Goal: Transaction & Acquisition: Purchase product/service

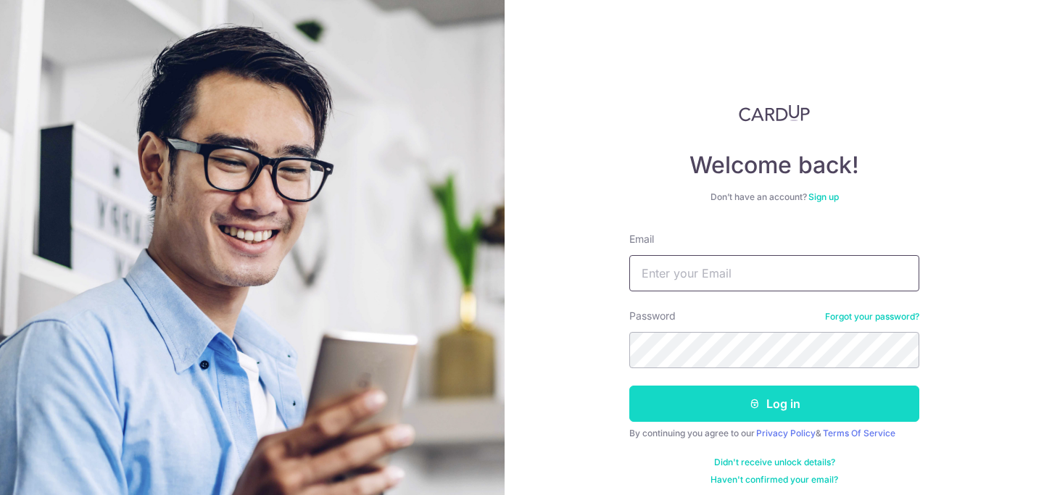
type input "[EMAIL_ADDRESS][DOMAIN_NAME]"
click at [680, 401] on button "Log in" at bounding box center [774, 404] width 290 height 36
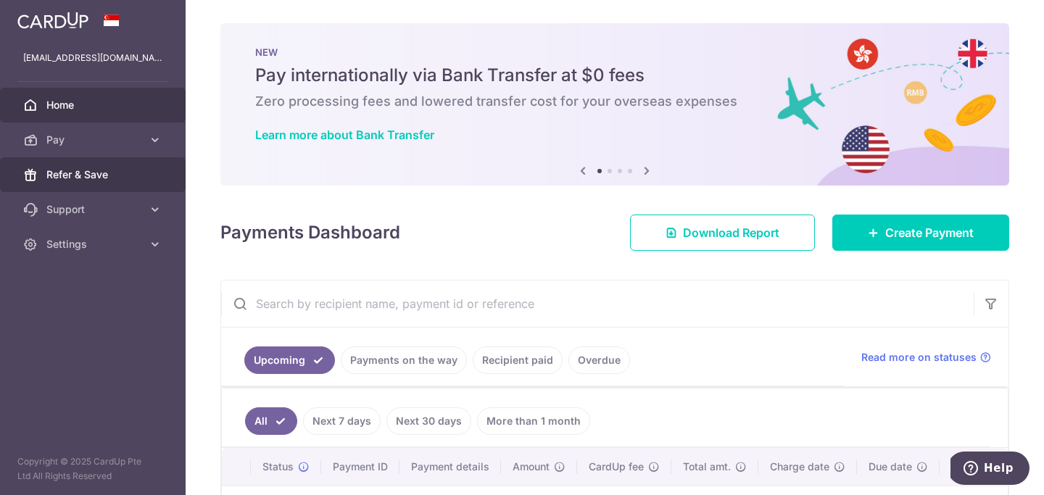
click at [104, 169] on span "Refer & Save" at bounding box center [94, 174] width 96 height 15
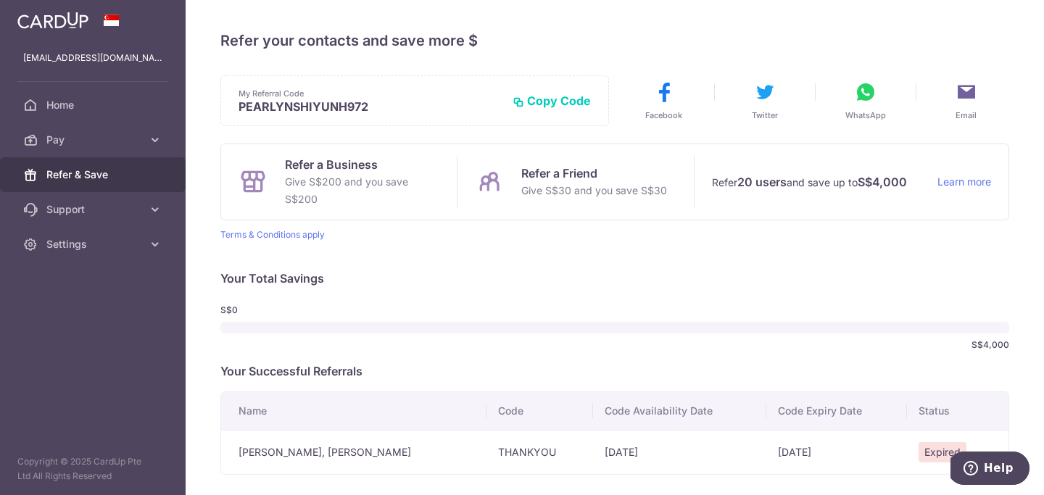
click at [549, 99] on button "Copy Code" at bounding box center [552, 101] width 78 height 15
click at [877, 103] on button "WhatsApp" at bounding box center [866, 100] width 86 height 41
click at [521, 297] on div "My Referral Code PEARLYNSHIYUNH972 Copy Code Copied Facebook Twitter WhatsApp E…" at bounding box center [614, 274] width 789 height 399
click at [51, 95] on link "Home" at bounding box center [93, 105] width 186 height 35
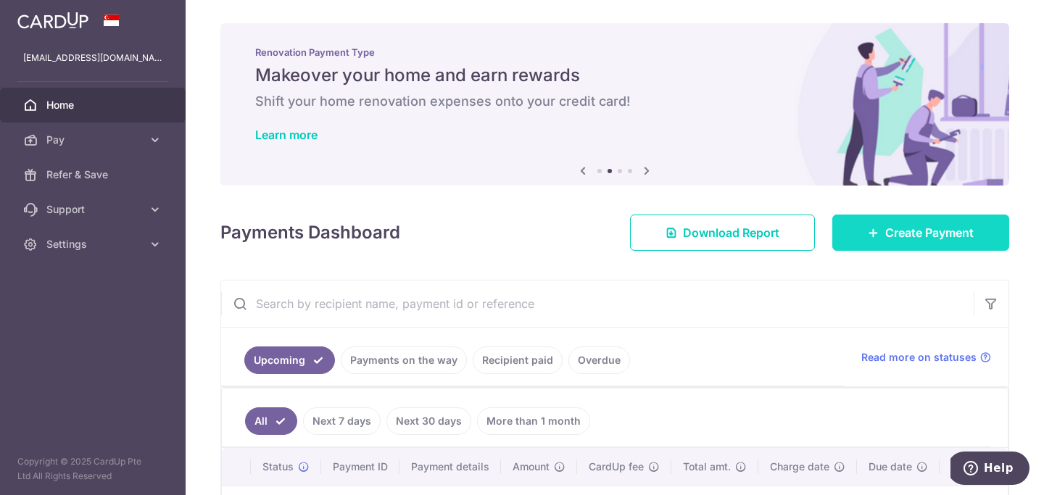
click at [876, 230] on icon at bounding box center [874, 233] width 12 height 12
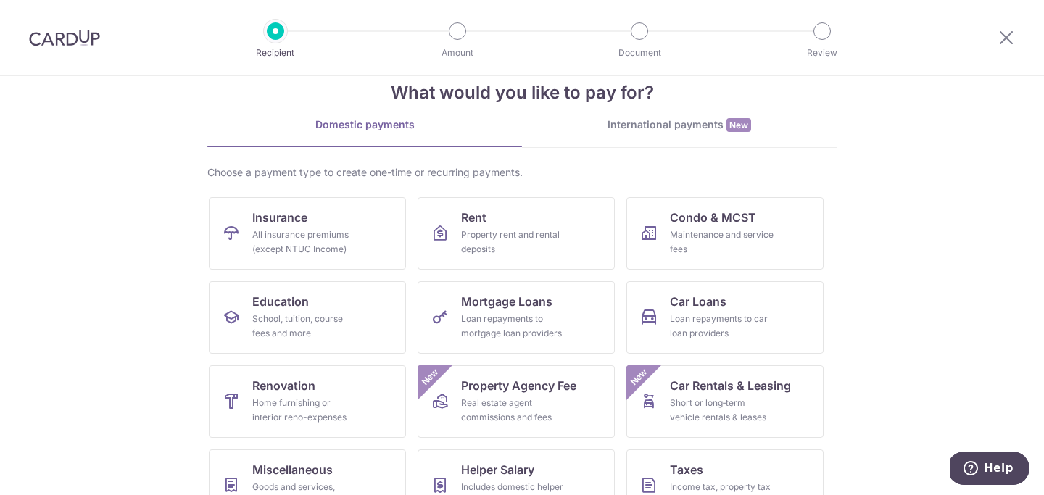
scroll to position [30, 0]
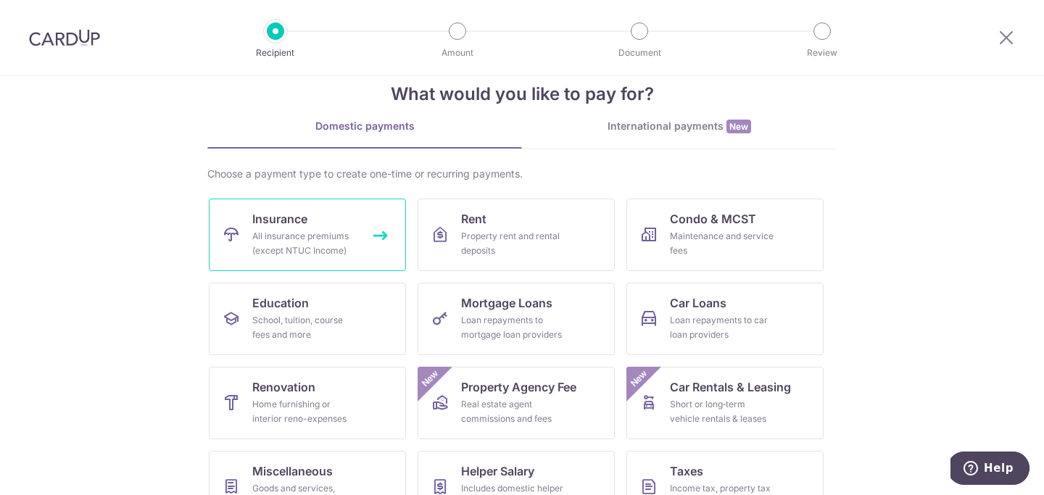
click at [331, 211] on link "Insurance All insurance premiums (except NTUC Income)" at bounding box center [307, 235] width 197 height 73
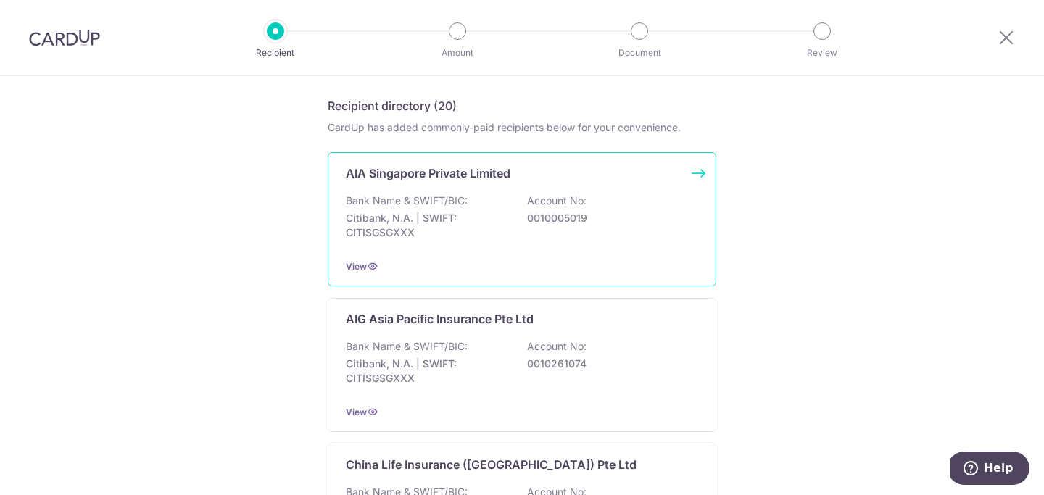
scroll to position [242, 0]
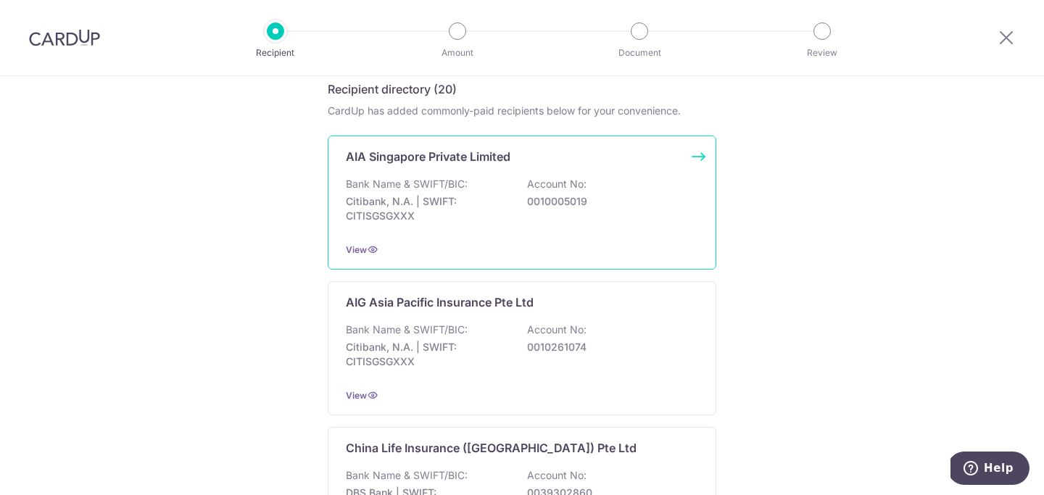
click at [552, 199] on p "0010005019" at bounding box center [608, 201] width 162 height 15
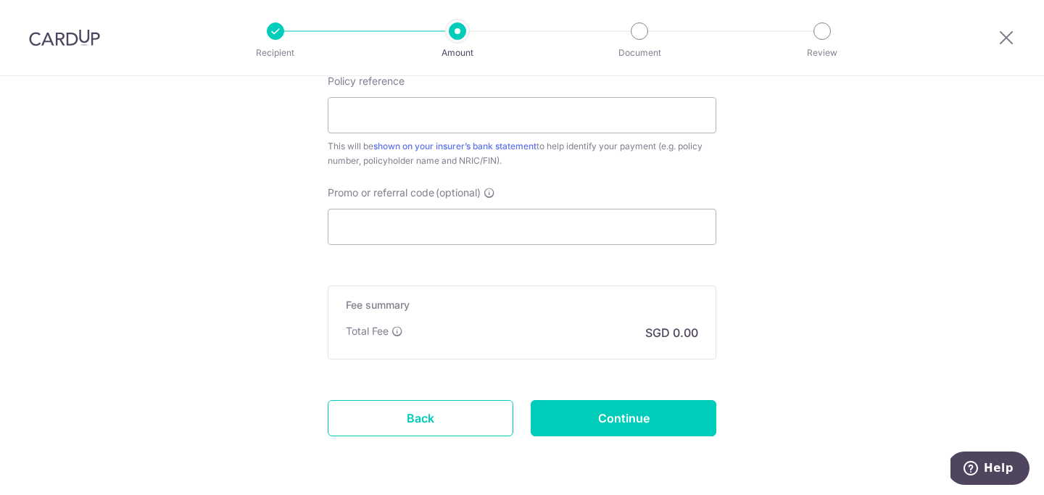
scroll to position [845, 0]
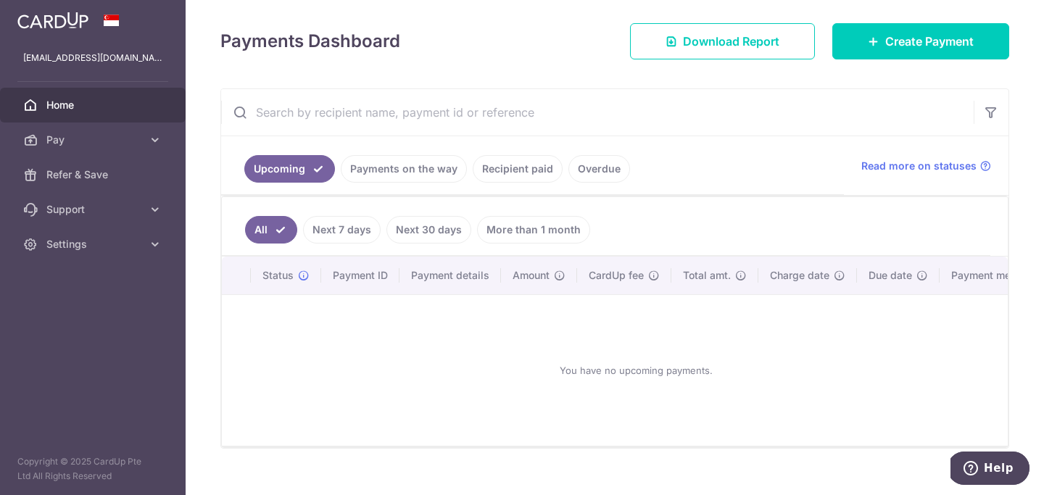
click at [503, 163] on link "Recipient paid" at bounding box center [518, 169] width 90 height 28
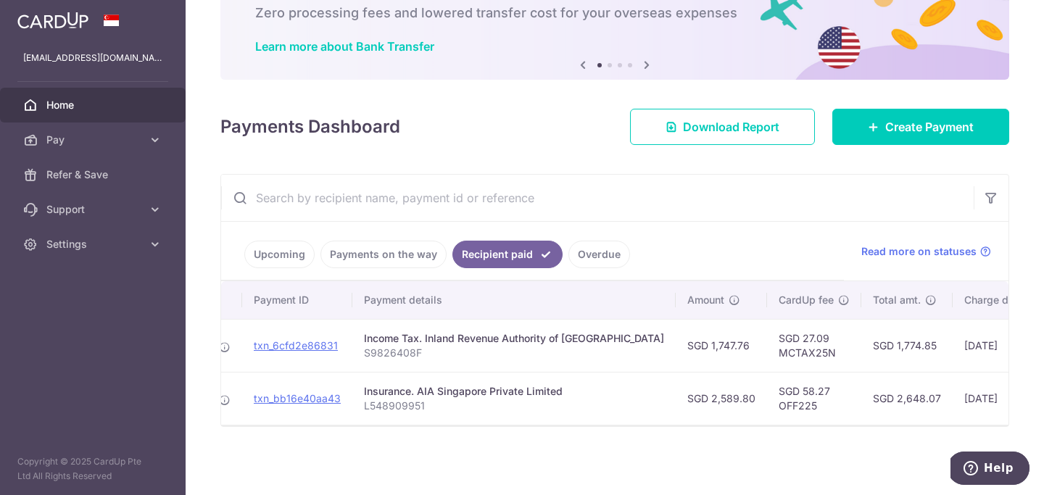
scroll to position [0, 122]
